Goal: Book appointment/travel/reservation

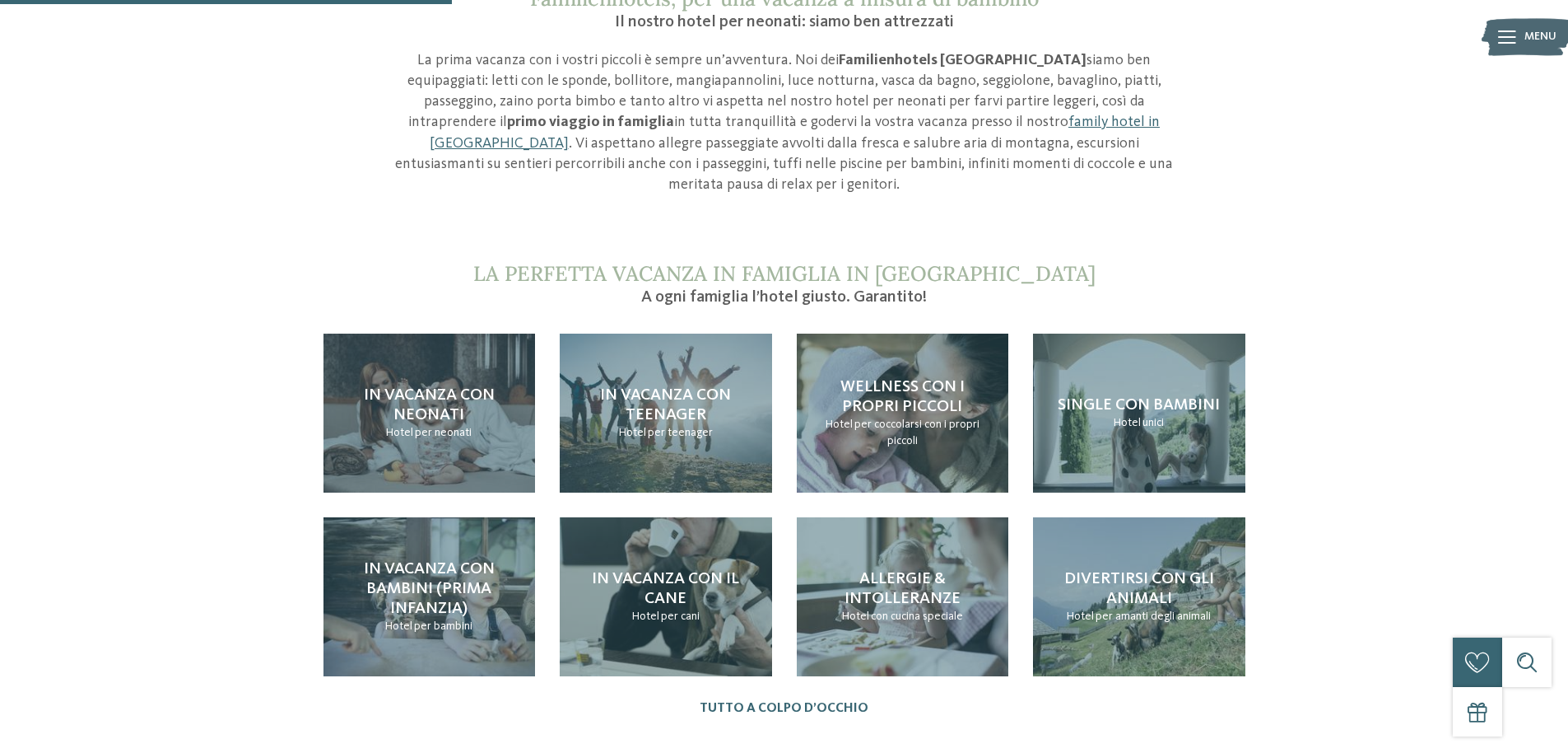
scroll to position [1553, 0]
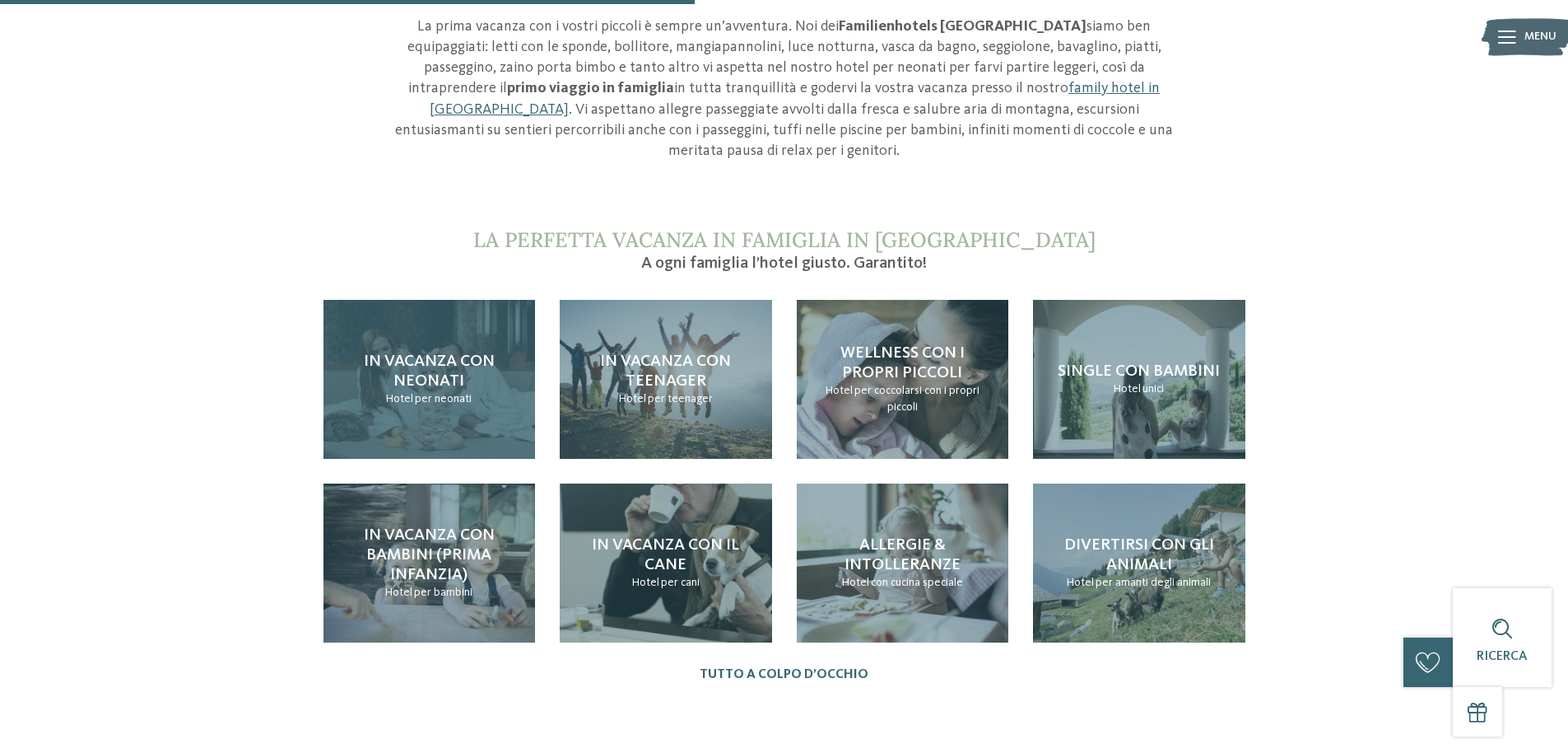
click at [428, 358] on span "In vacanza con neonati" at bounding box center [429, 371] width 131 height 36
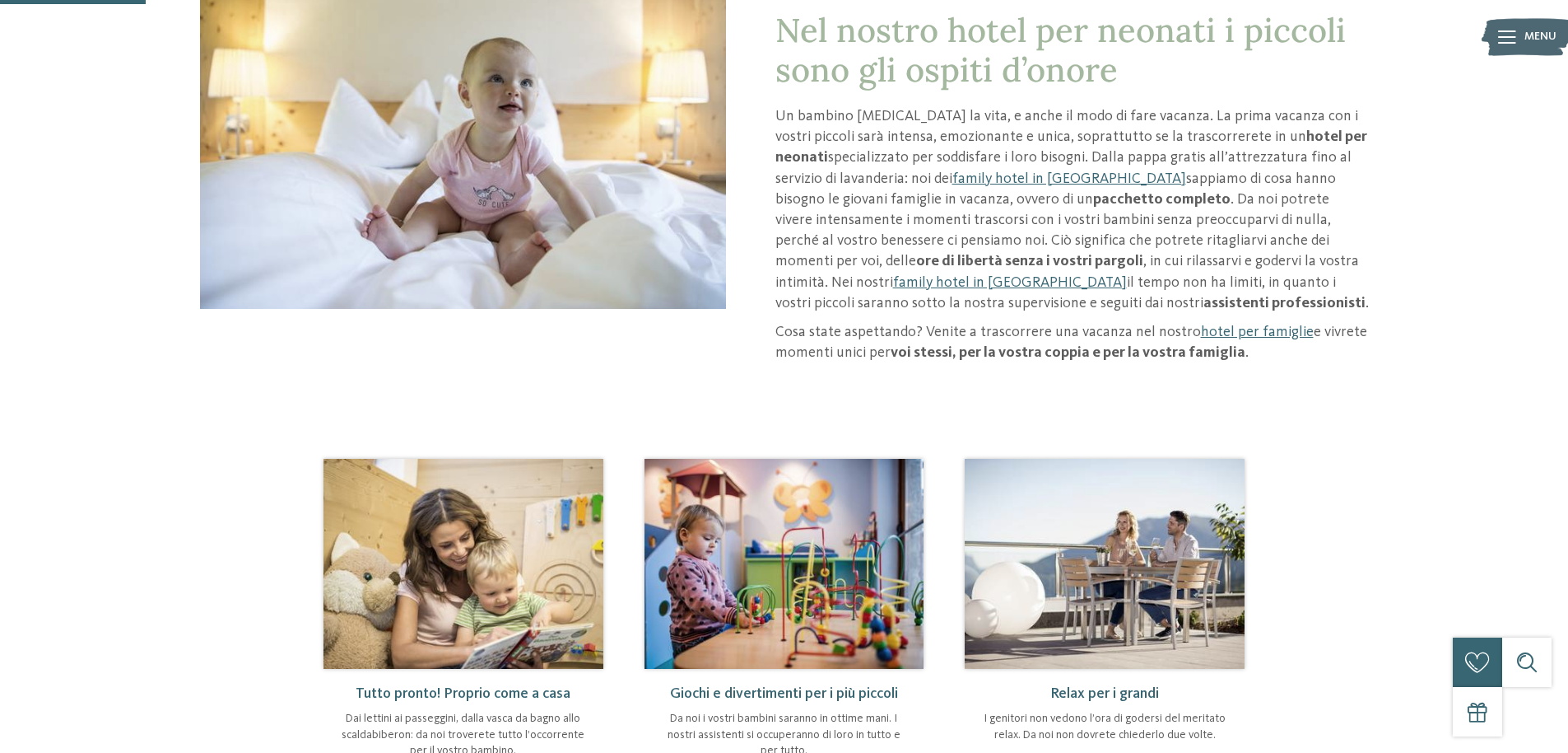
scroll to position [347, 0]
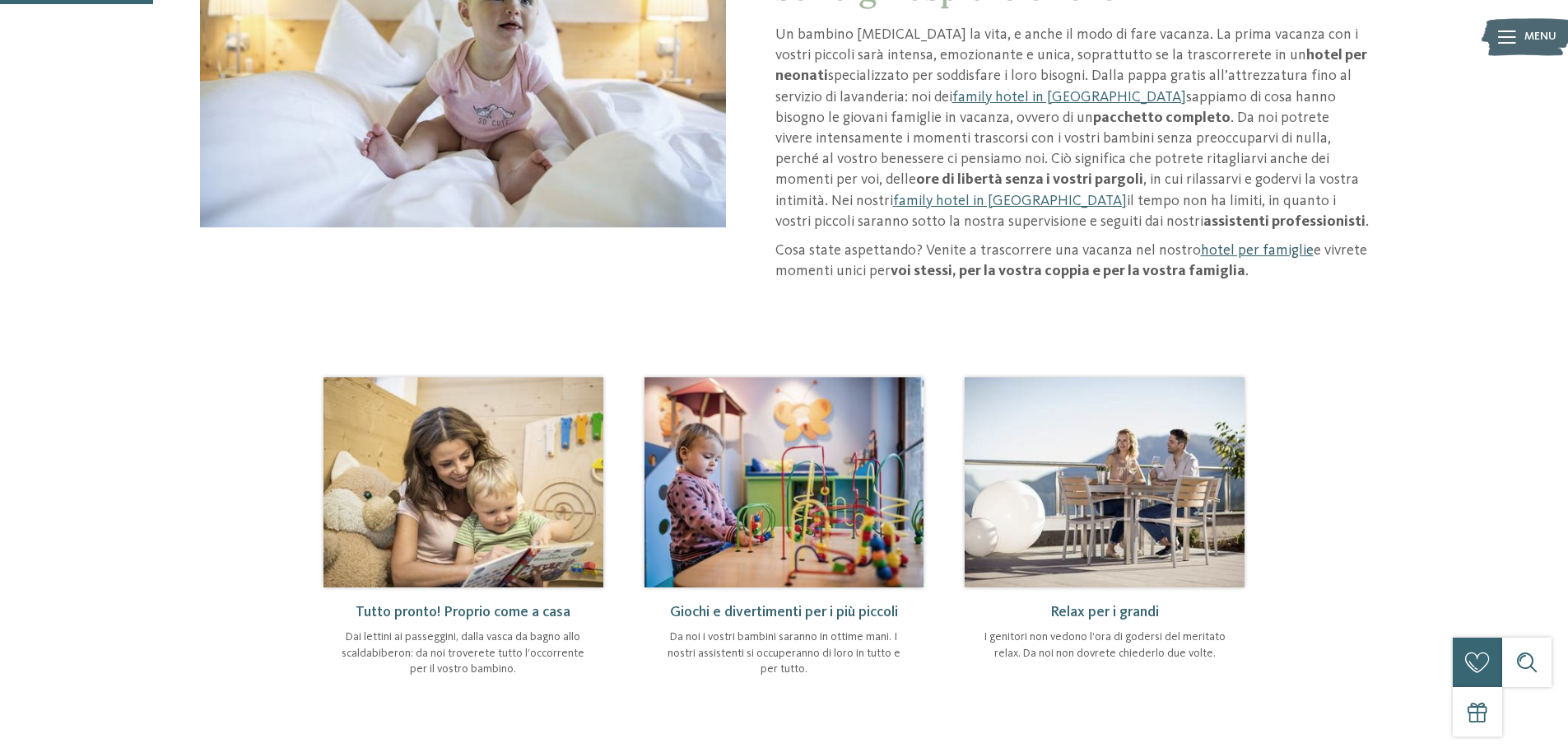
click at [1239, 243] on link "hotel per famiglie" at bounding box center [1257, 250] width 113 height 15
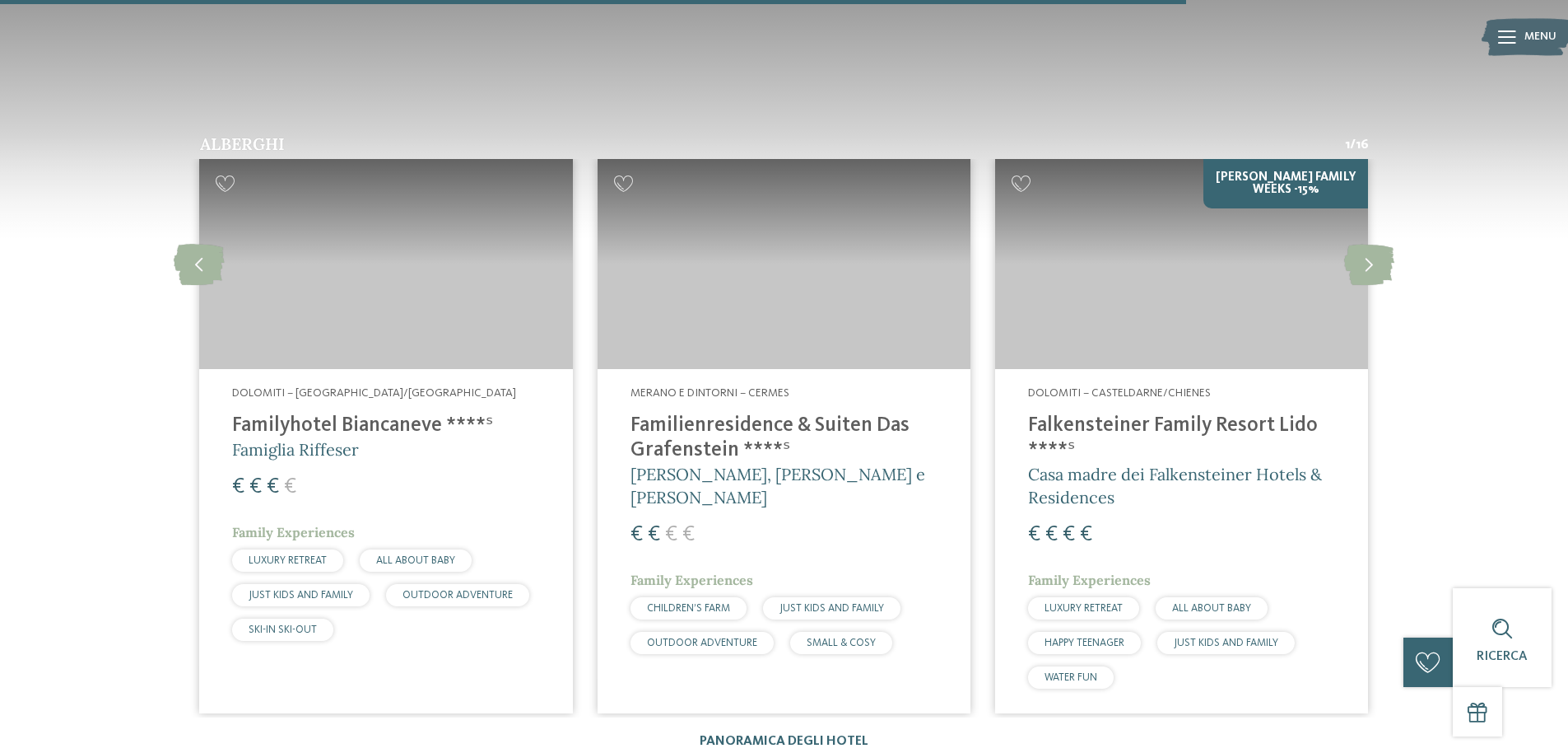
scroll to position [2687, 0]
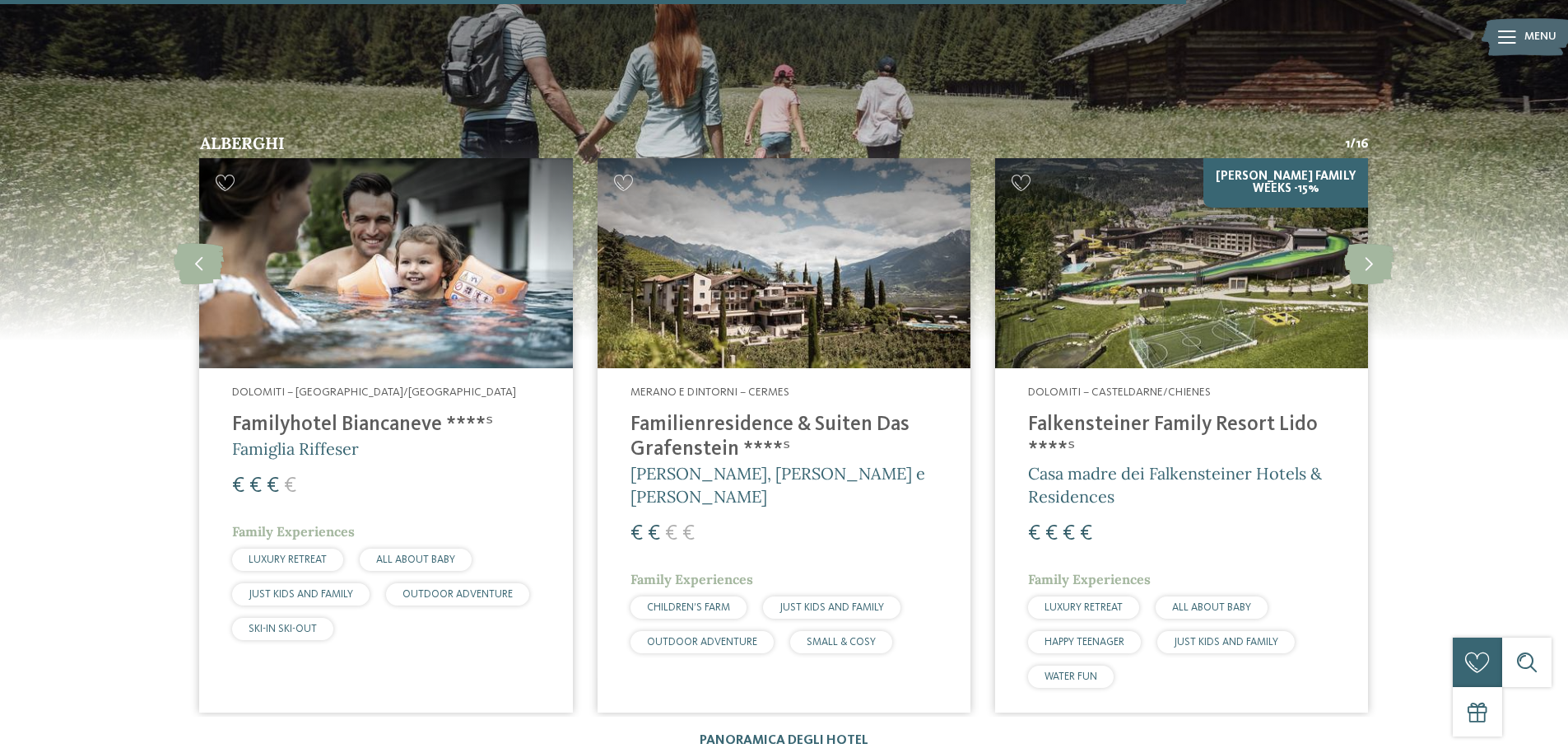
click at [731, 413] on h4 "Familienresidence & Suiten Das Grafenstein ****ˢ" at bounding box center [784, 438] width 307 height 50
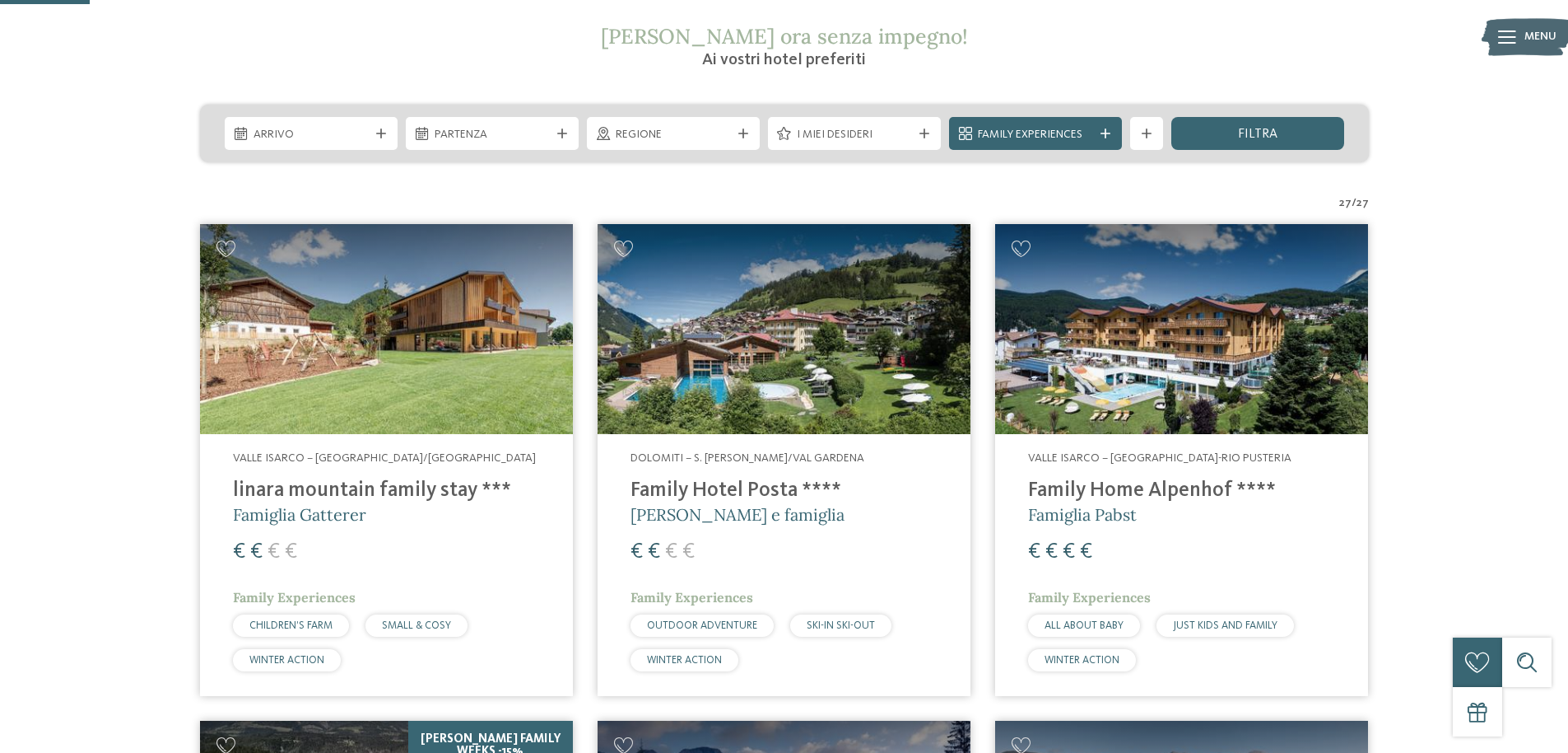
scroll to position [319, 0]
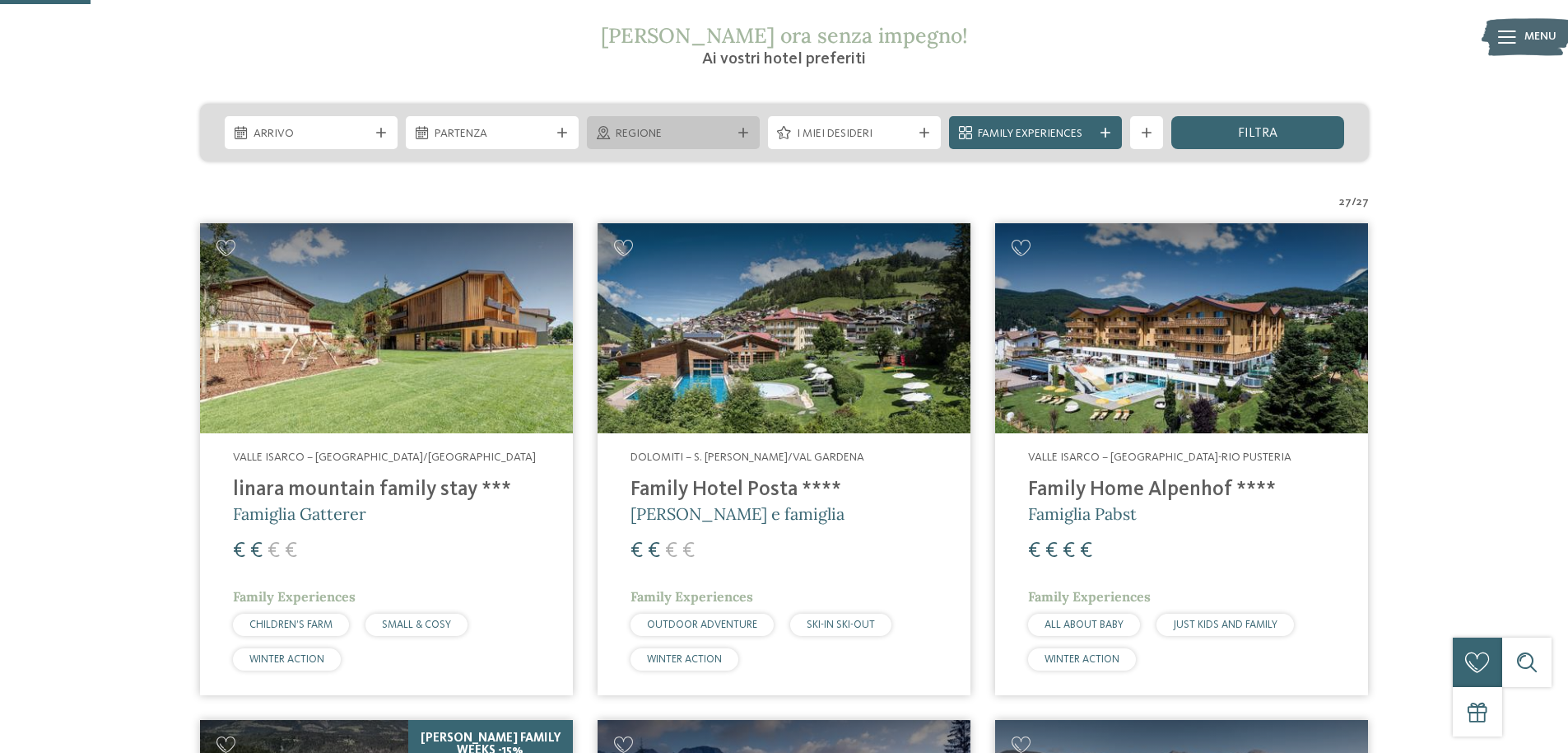
click at [640, 147] on div "Regione" at bounding box center [673, 132] width 172 height 33
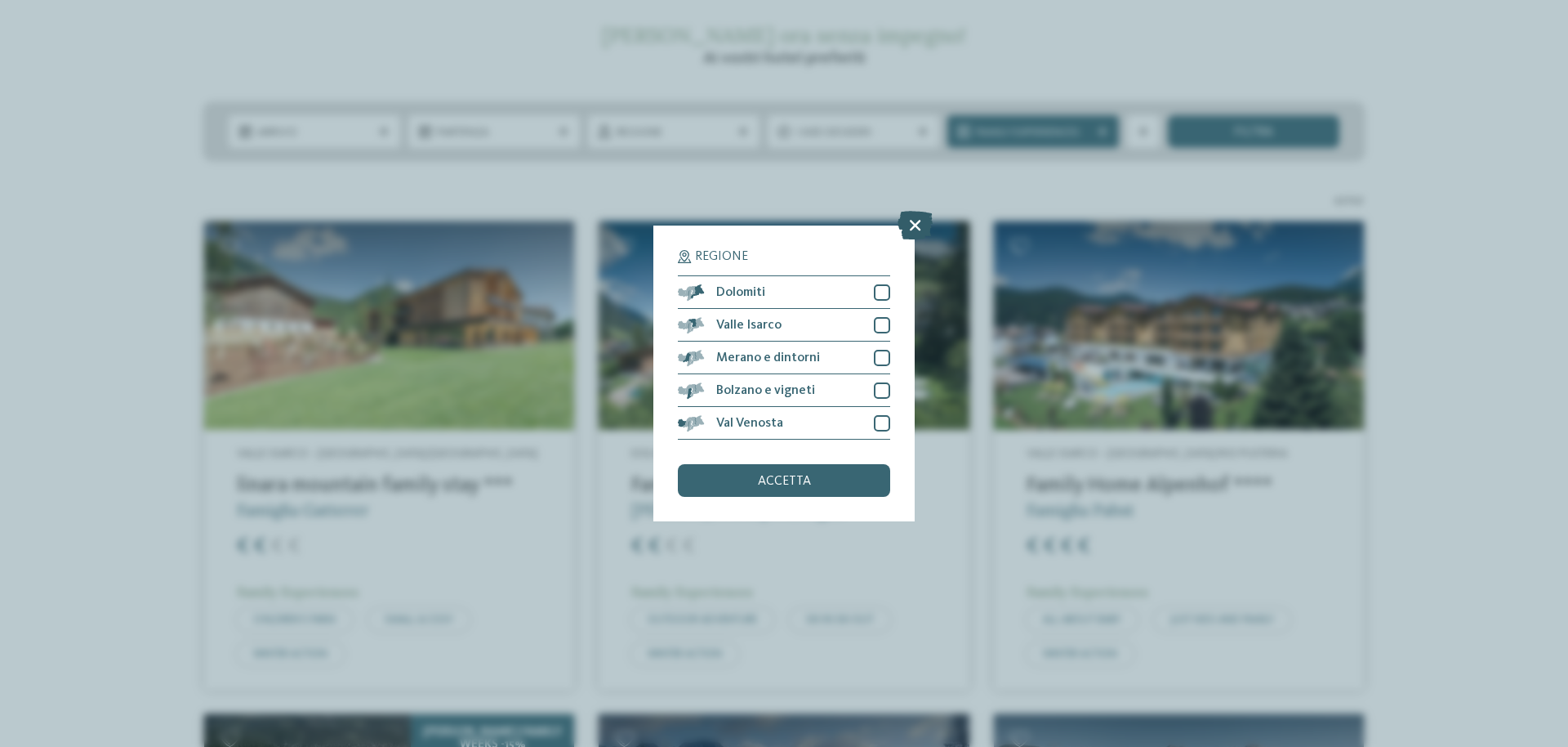
click at [915, 231] on icon at bounding box center [915, 225] width 36 height 29
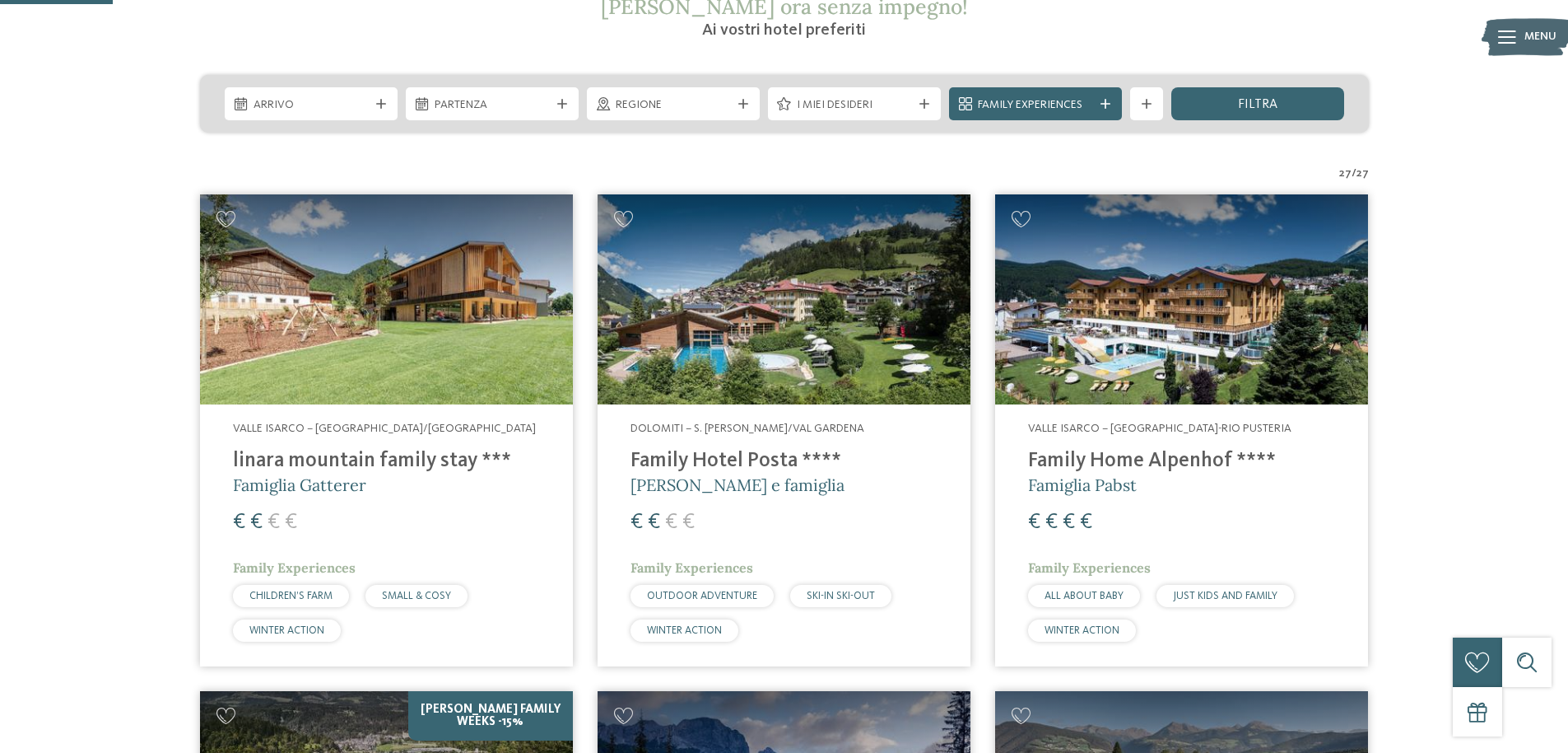
scroll to position [443, 0]
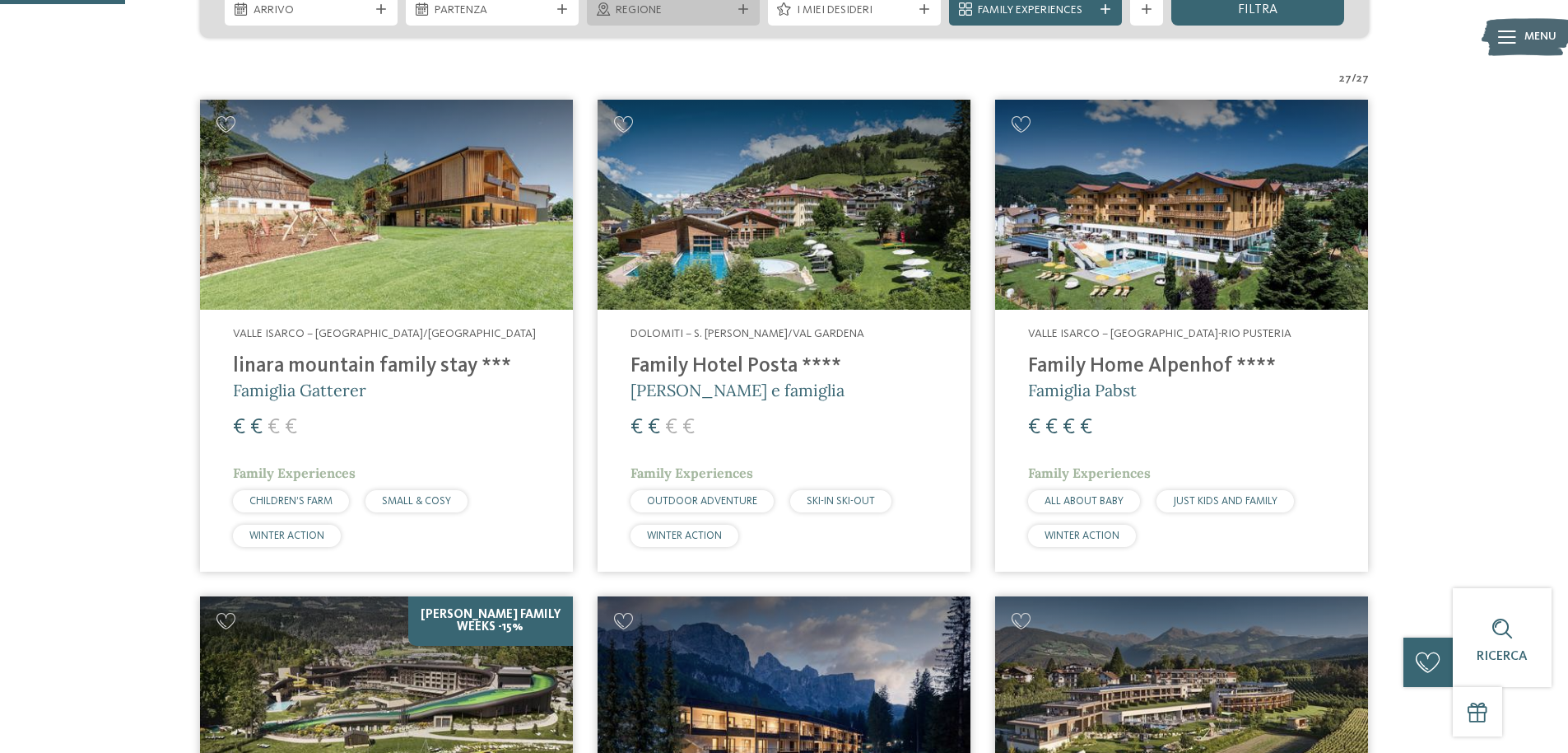
click at [708, 22] on div "Regione" at bounding box center [673, 9] width 172 height 33
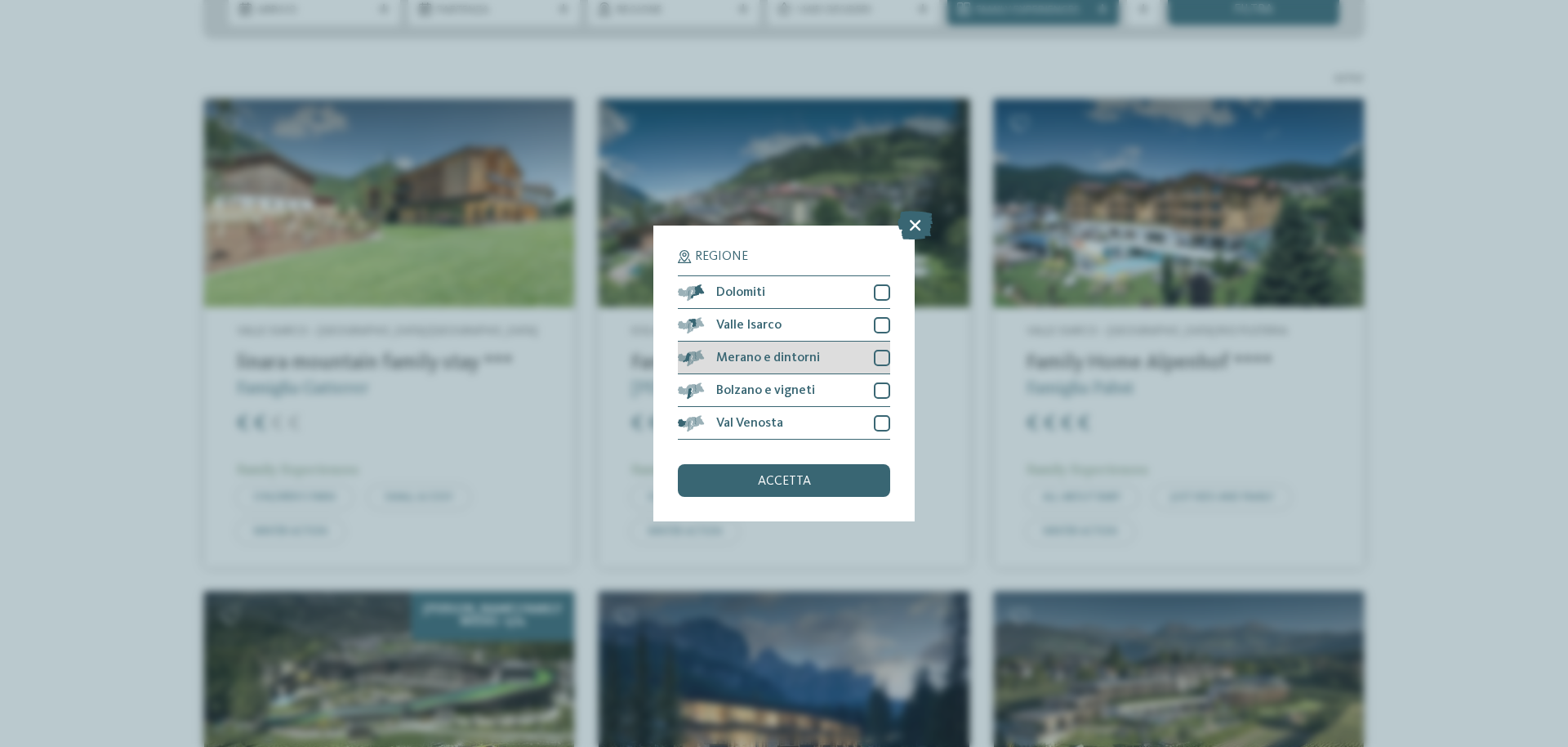
click at [883, 367] on div "Merano e dintorni" at bounding box center [784, 357] width 213 height 33
click at [781, 480] on span "accetta" at bounding box center [784, 481] width 53 height 13
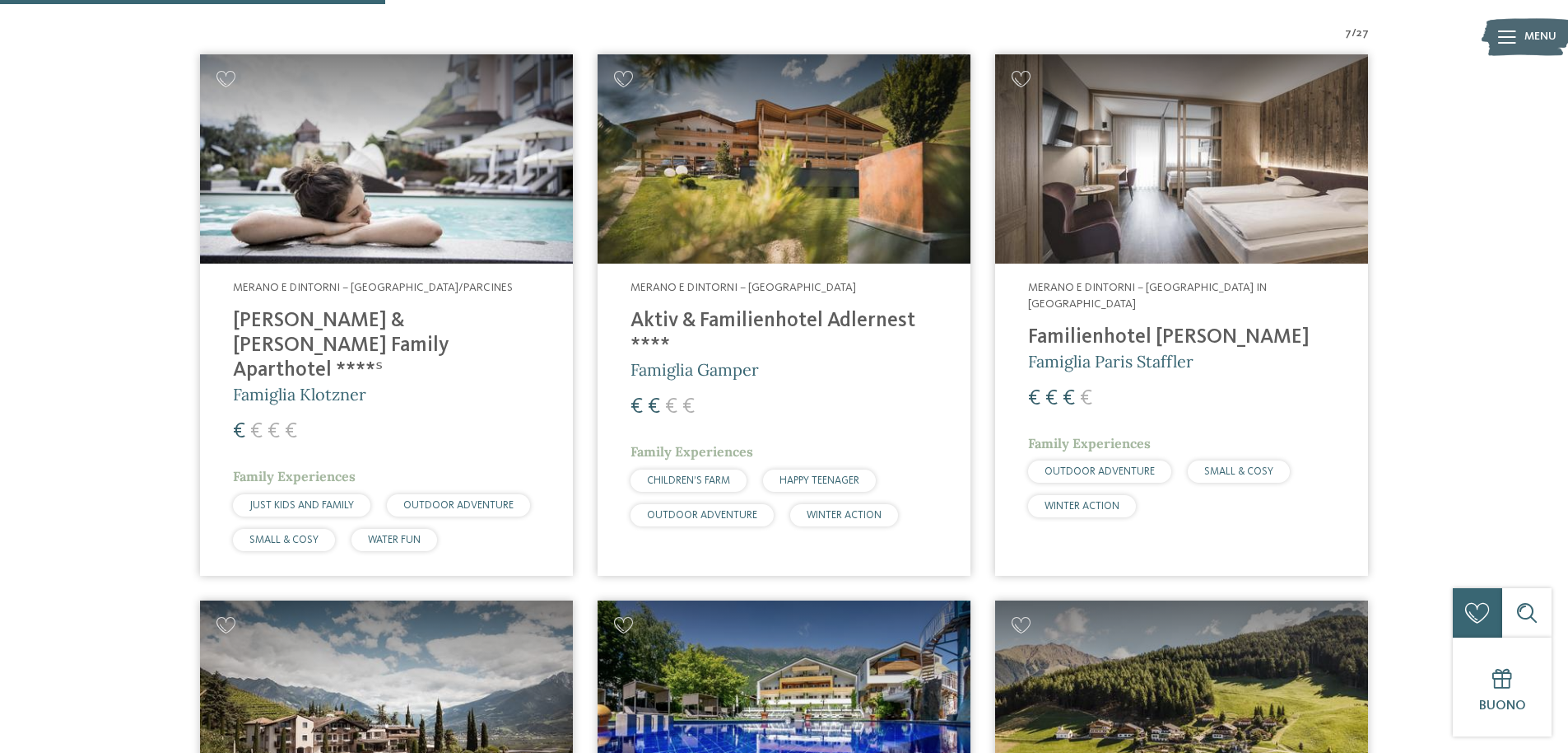
scroll to position [583, 0]
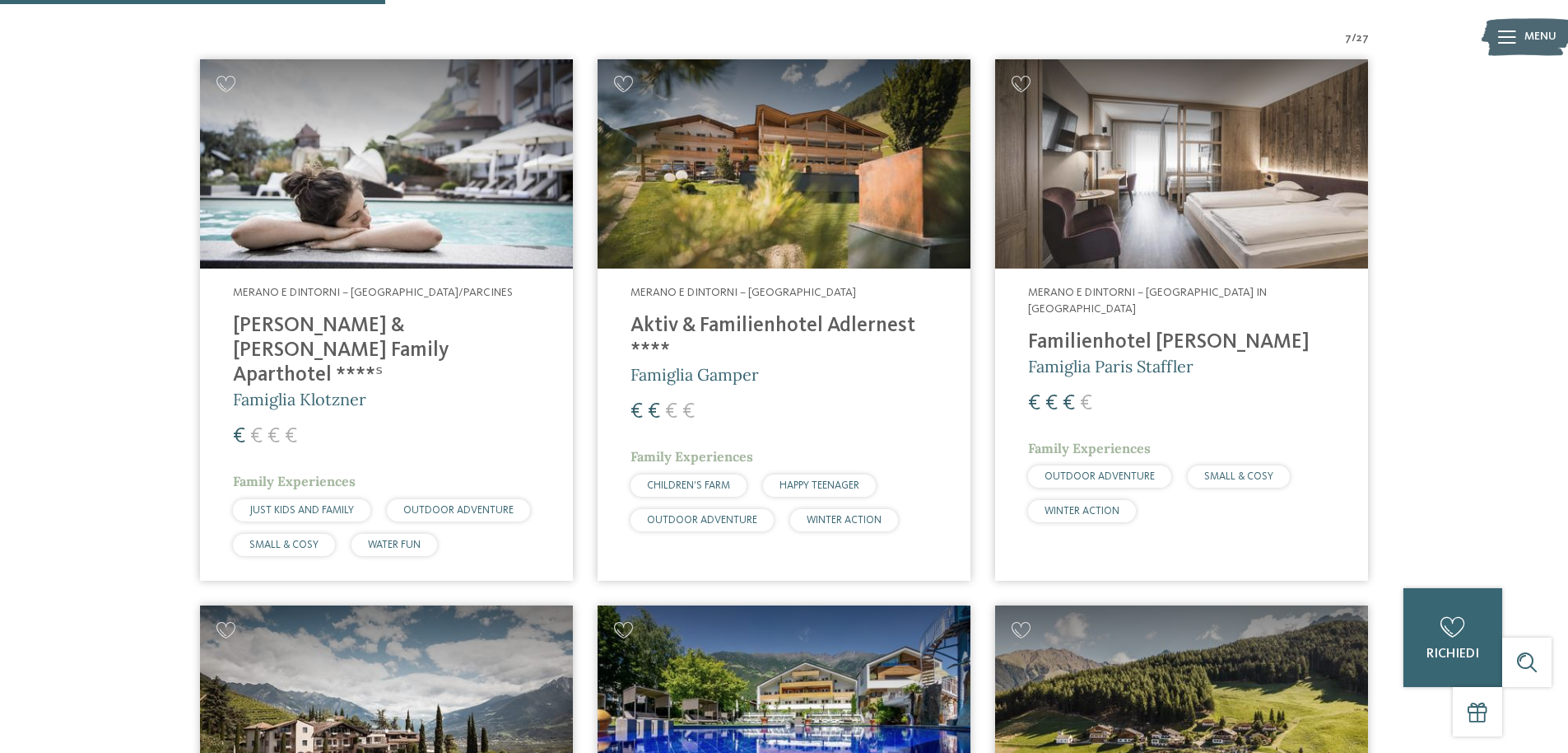
click at [759, 325] on h4 "Aktiv & Familienhotel Adlernest ****" at bounding box center [784, 339] width 307 height 50
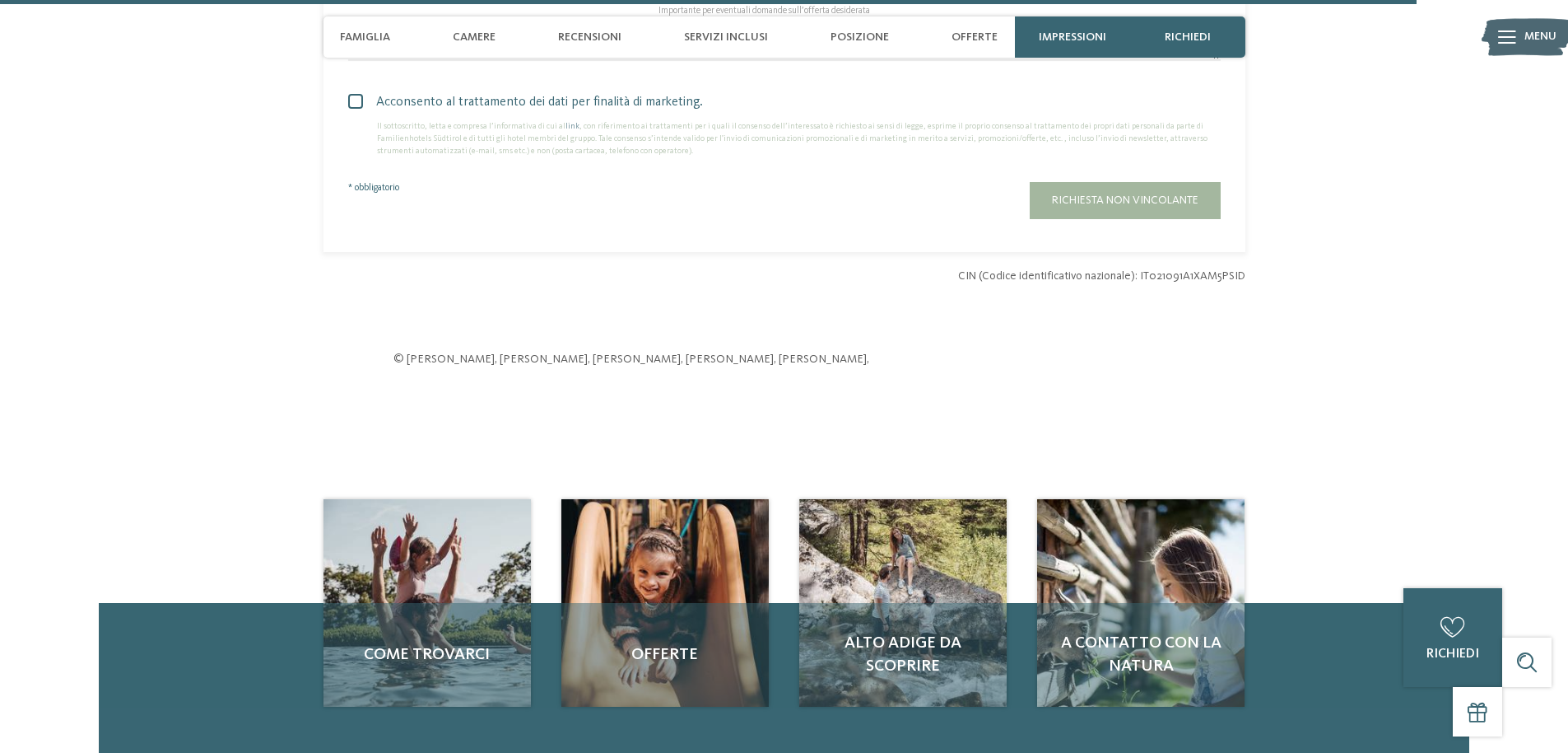
scroll to position [5153, 0]
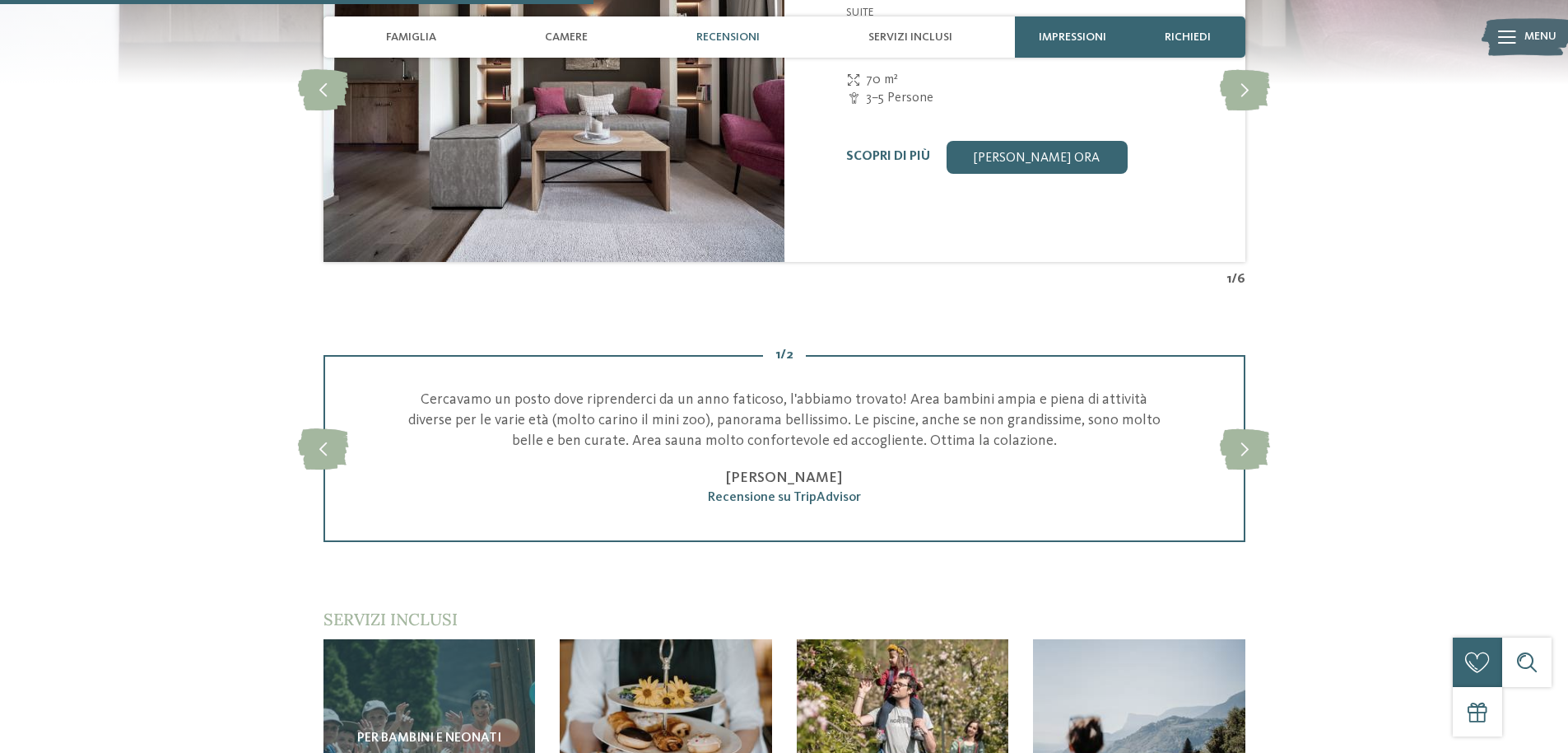
scroll to position [1905, 0]
